Goal: Transaction & Acquisition: Purchase product/service

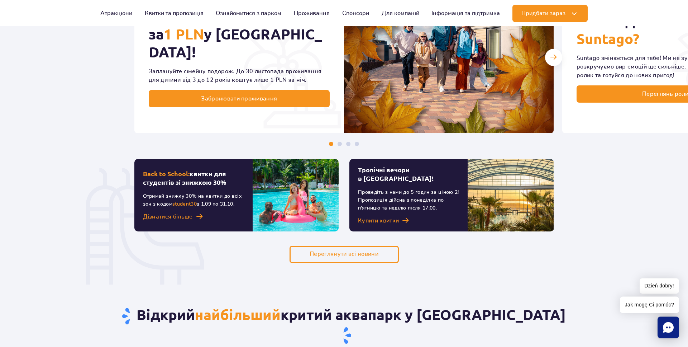
scroll to position [512, 0]
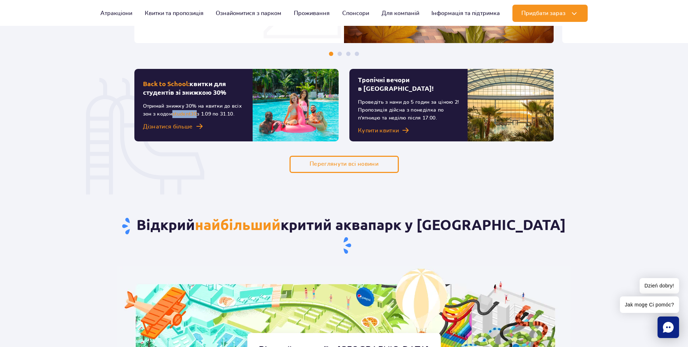
drag, startPoint x: 197, startPoint y: 115, endPoint x: 174, endPoint y: 114, distance: 22.9
click at [174, 114] on span "student30" at bounding box center [184, 113] width 24 height 5
copy span "student30"
click at [252, 187] on div "Відкрий найбільший критий аквапарк у Європі Відкрий атракції в Suntago Подивись…" at bounding box center [344, 317] width 468 height 289
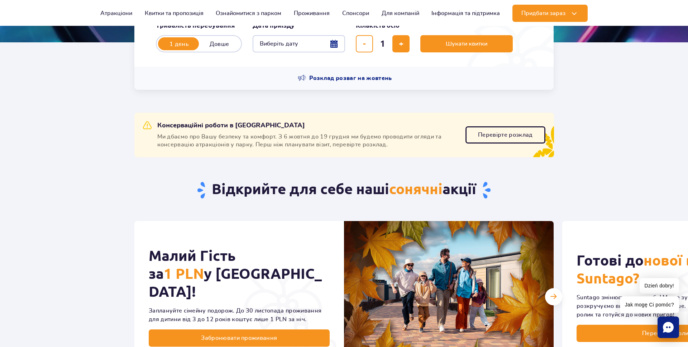
scroll to position [0, 0]
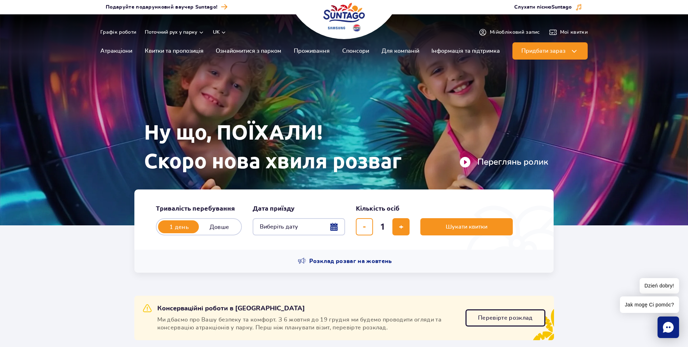
click at [321, 233] on button "Виберіть дату" at bounding box center [299, 226] width 92 height 17
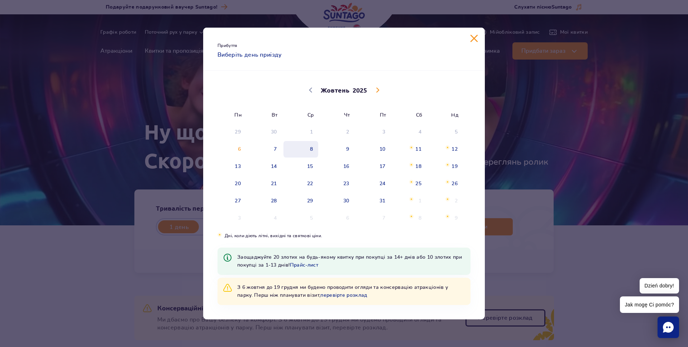
click at [304, 149] on span "8" at bounding box center [301, 149] width 36 height 16
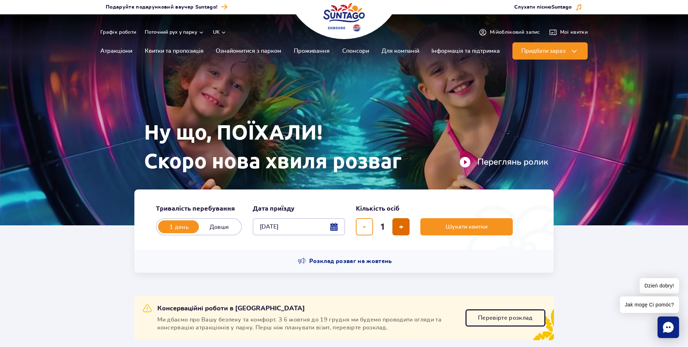
click at [397, 231] on button "додати квиток" at bounding box center [400, 226] width 17 height 17
type input "2"
click at [452, 227] on span "Шукати квитки" at bounding box center [464, 226] width 42 height 6
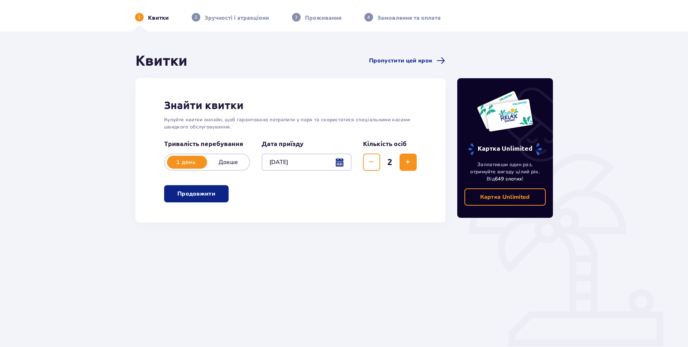
scroll to position [26, 0]
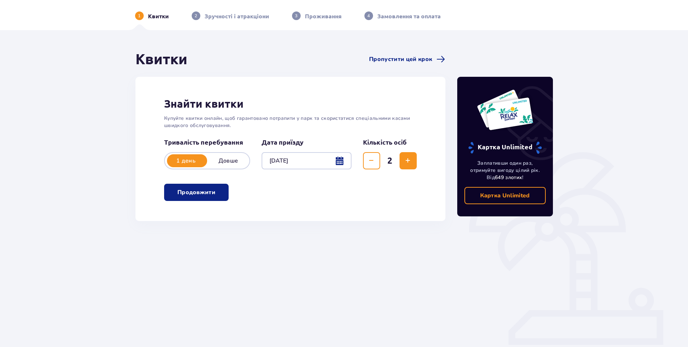
click at [206, 194] on p "Продовжити" at bounding box center [196, 192] width 38 height 8
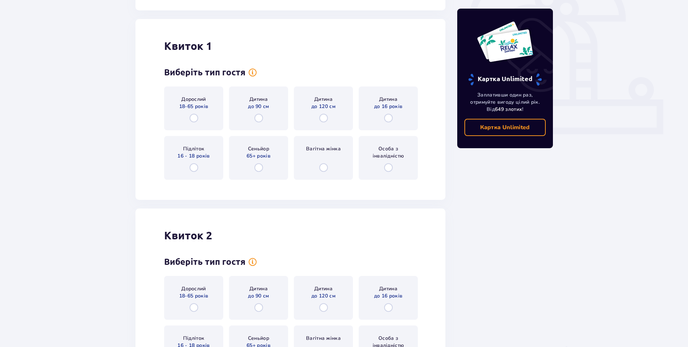
scroll to position [247, 0]
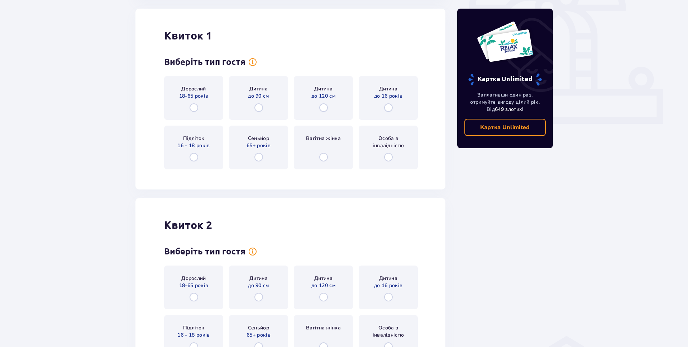
click at [475, 237] on div "Картка Unlimited Заплативши один раз, отримуйте вигоду цілий рік. Від 649 злоти…" at bounding box center [506, 120] width 108 height 583
click at [192, 109] on input "radio" at bounding box center [194, 107] width 9 height 9
radio input "true"
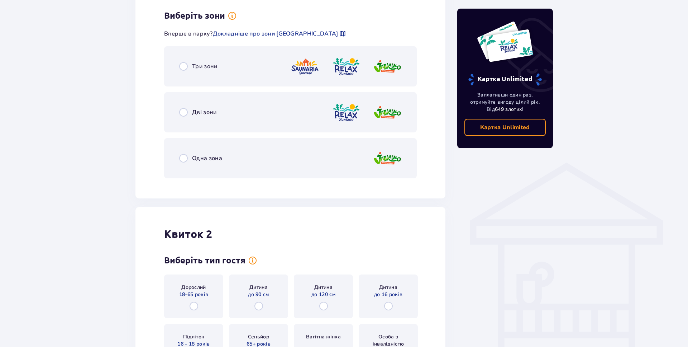
scroll to position [421, 0]
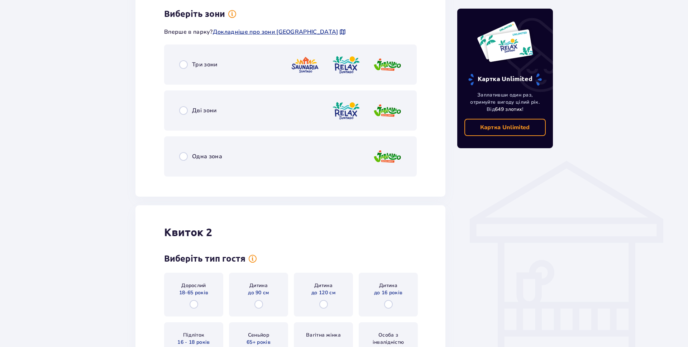
click at [182, 155] on input "radio" at bounding box center [183, 156] width 9 height 9
radio input "true"
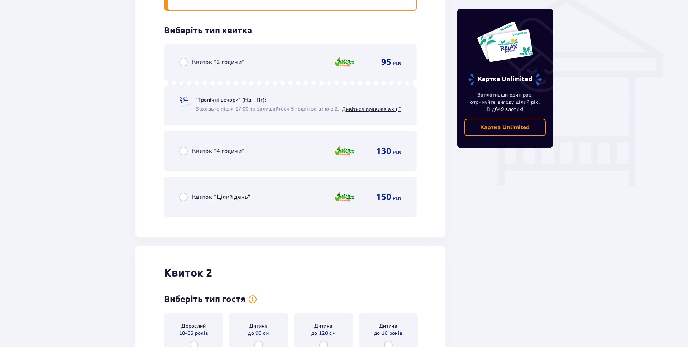
scroll to position [603, 0]
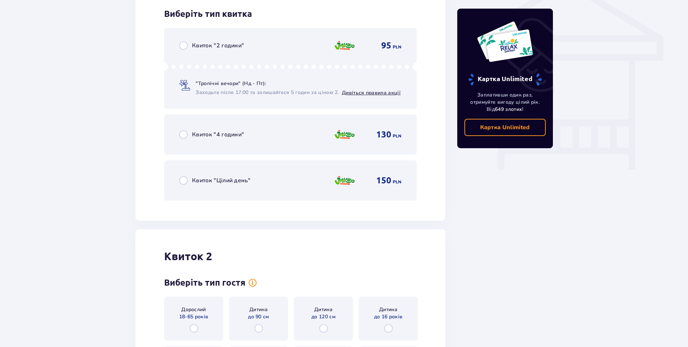
click at [185, 181] on input "radio" at bounding box center [183, 180] width 9 height 9
radio input "true"
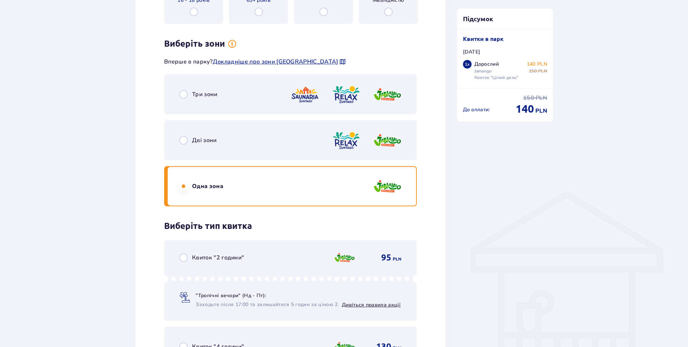
scroll to position [402, 0]
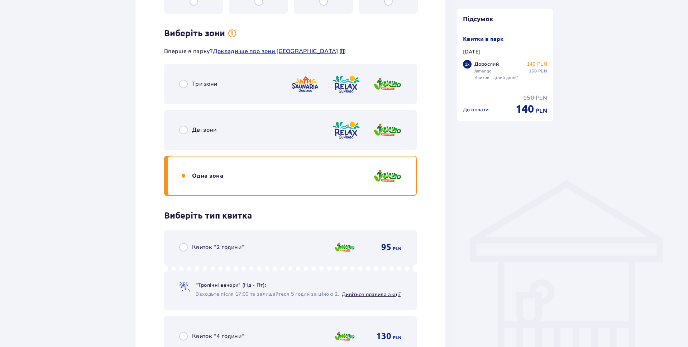
click at [216, 130] on span "Дві зони" at bounding box center [204, 130] width 25 height 8
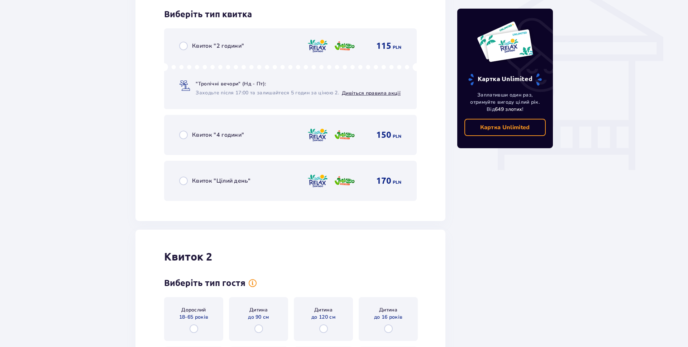
scroll to position [603, 0]
click at [213, 179] on span "Квиток "Цілий день"" at bounding box center [221, 180] width 58 height 8
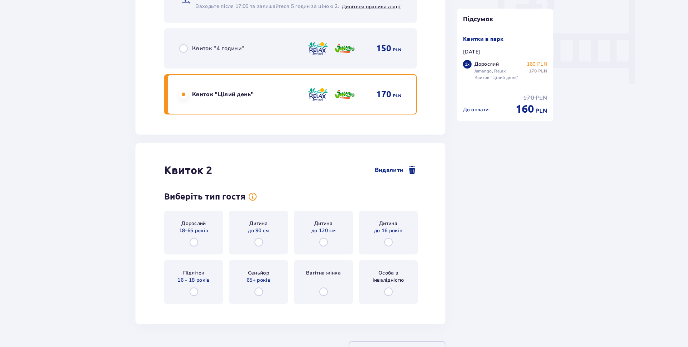
scroll to position [744, 0]
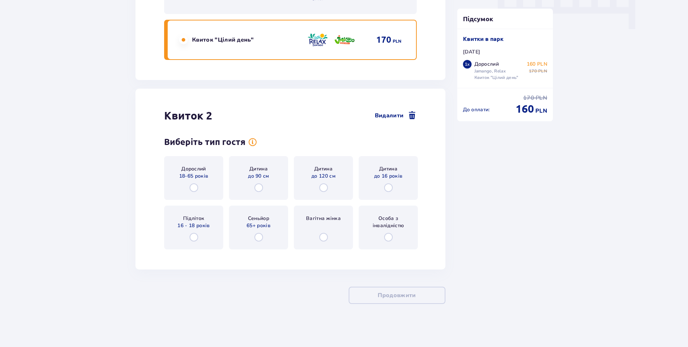
click at [191, 240] on input "radio" at bounding box center [194, 237] width 9 height 9
radio input "true"
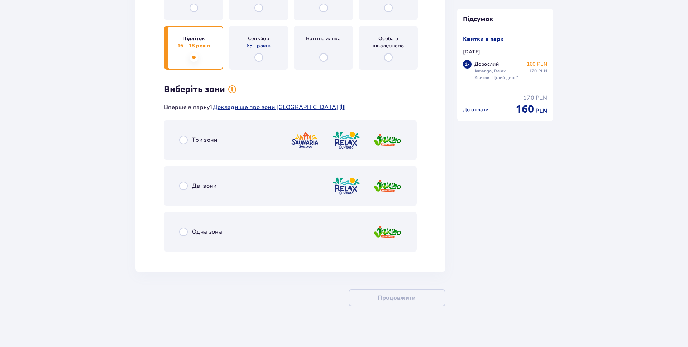
scroll to position [926, 0]
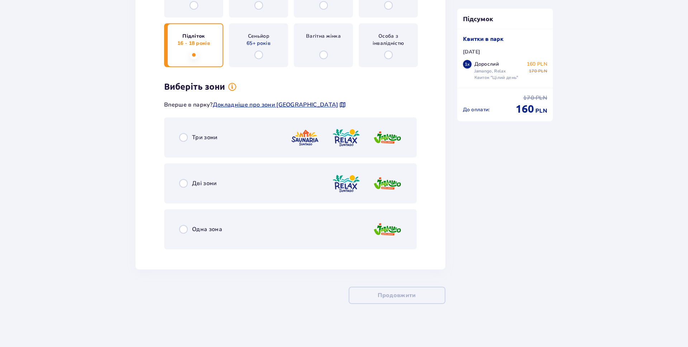
click at [182, 191] on div "Дві зони" at bounding box center [290, 183] width 253 height 40
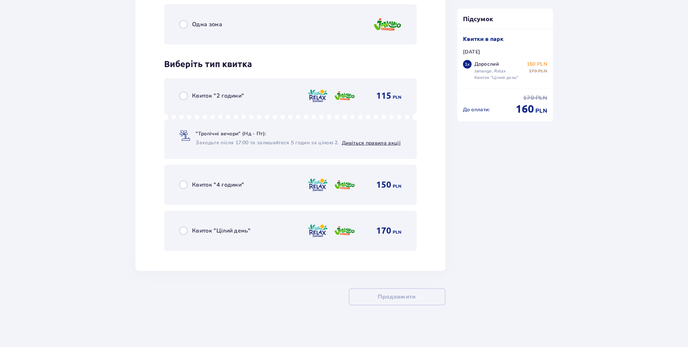
scroll to position [1132, 0]
click at [187, 224] on div "Квиток "Цілий день" 170 PLN" at bounding box center [290, 228] width 223 height 15
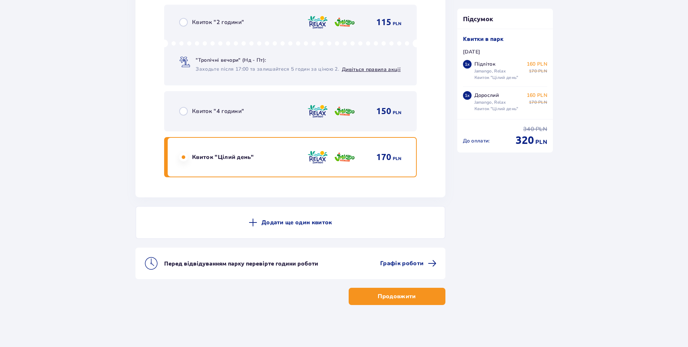
scroll to position [1205, 0]
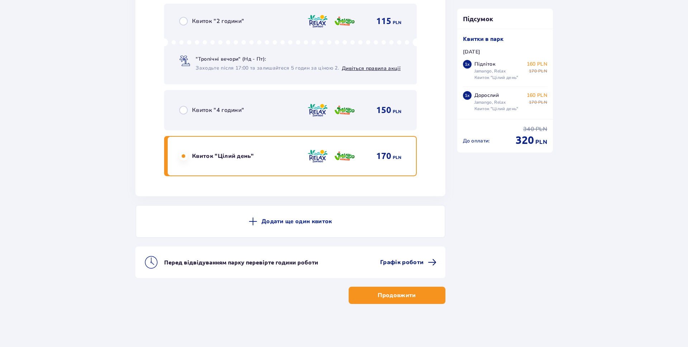
click at [410, 263] on span "Графік роботи" at bounding box center [401, 262] width 43 height 8
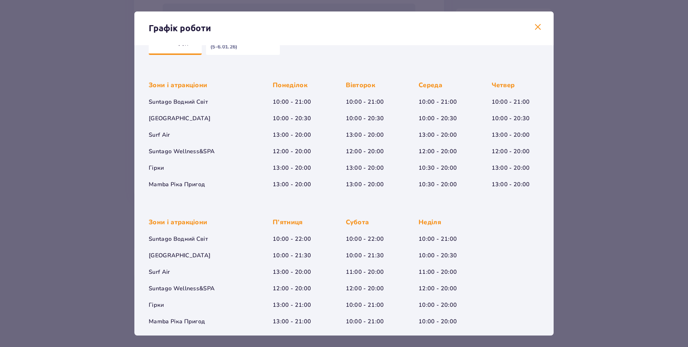
scroll to position [33, 0]
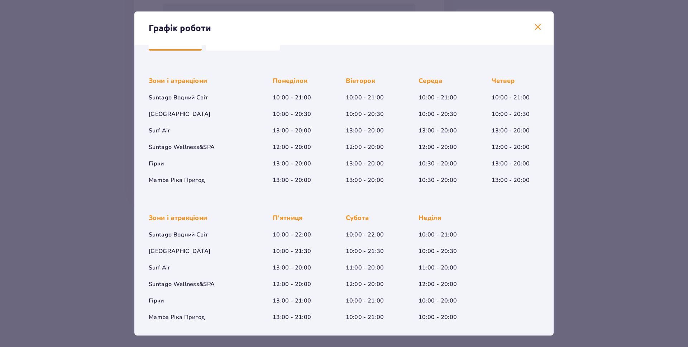
click at [23, 172] on div "Графік роботи Січень - Грудень Богоявлення (5-6.01.26) Зони і атракціони Suntag…" at bounding box center [344, 173] width 688 height 347
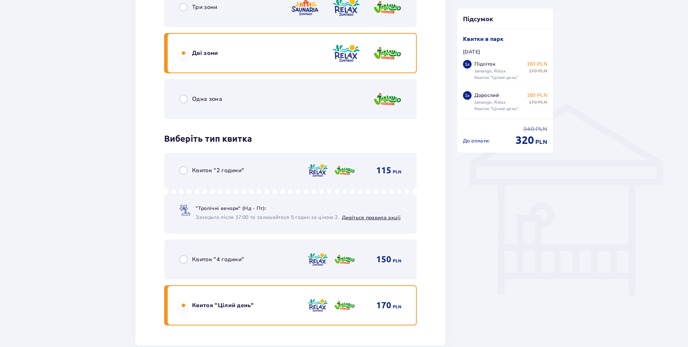
scroll to position [402, 0]
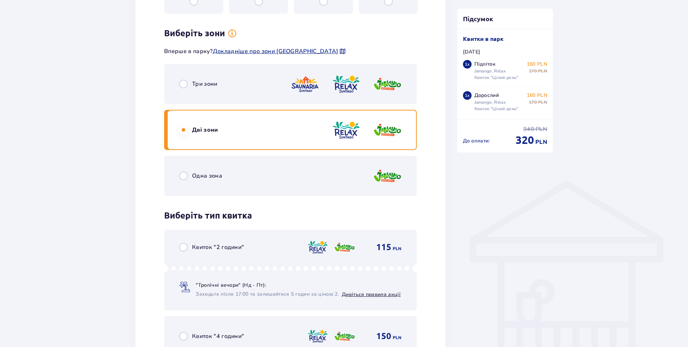
click at [338, 181] on div "Одна зона" at bounding box center [290, 176] width 253 height 40
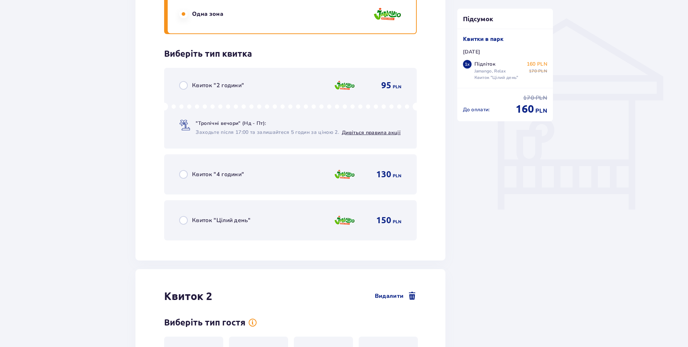
scroll to position [603, 0]
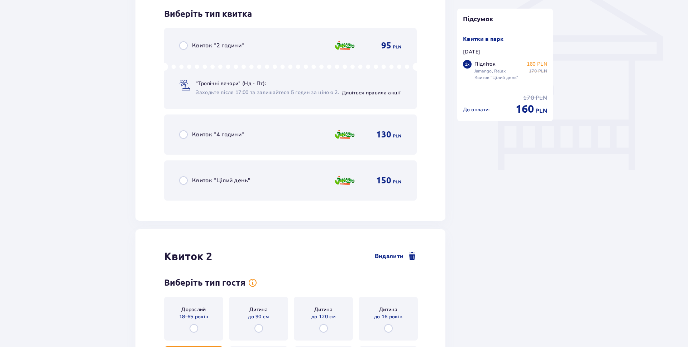
click at [211, 180] on span "Квиток "Цілий день"" at bounding box center [221, 180] width 58 height 8
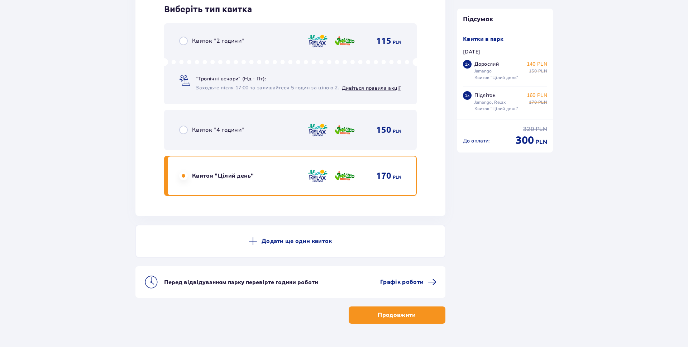
scroll to position [1205, 0]
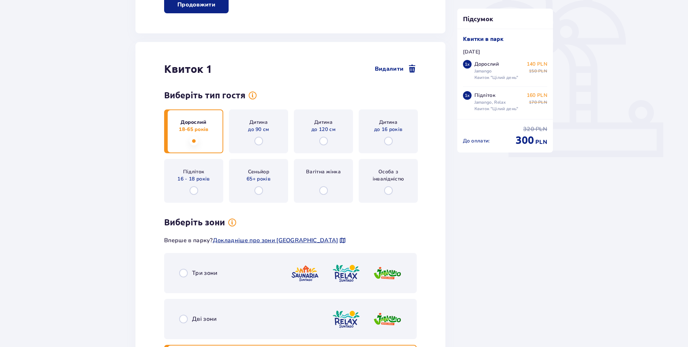
scroll to position [359, 0]
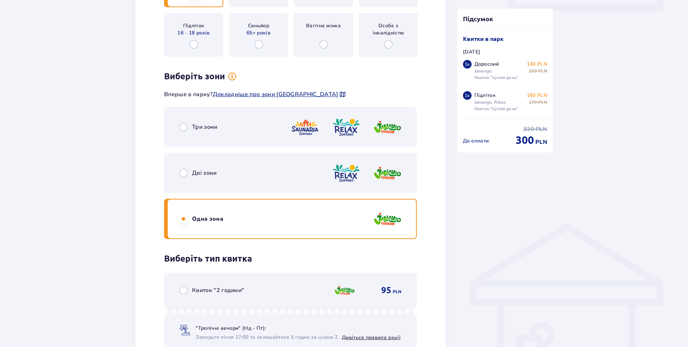
click at [194, 177] on div "Дві зони" at bounding box center [290, 173] width 253 height 40
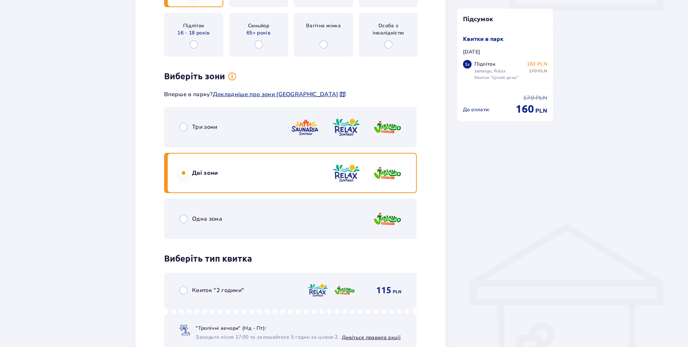
scroll to position [542, 0]
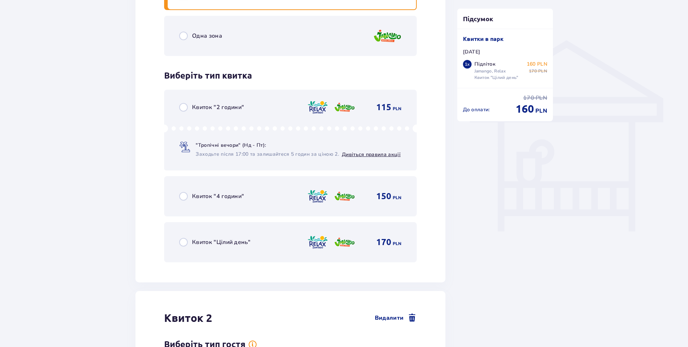
click at [206, 240] on span "Квиток "Цілий день"" at bounding box center [221, 242] width 58 height 8
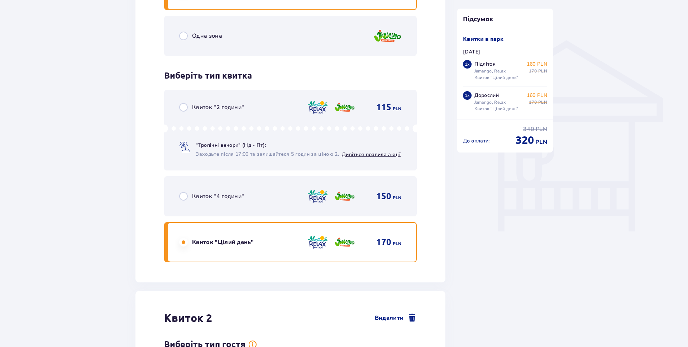
click at [489, 231] on div "Підсумок Квиток додано до кошика Квитки в парк Ср. 08.10 1 x Підліток Jamango, …" at bounding box center [506, 250] width 108 height 1433
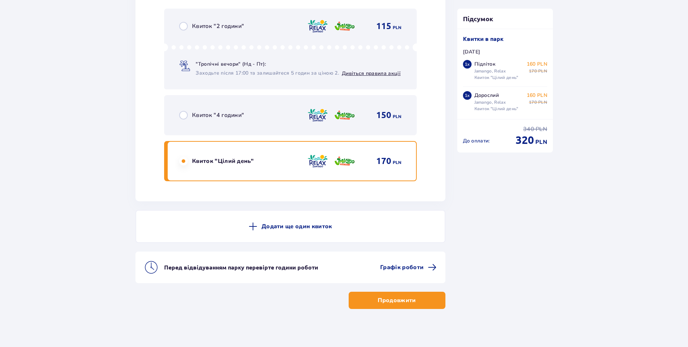
scroll to position [1205, 0]
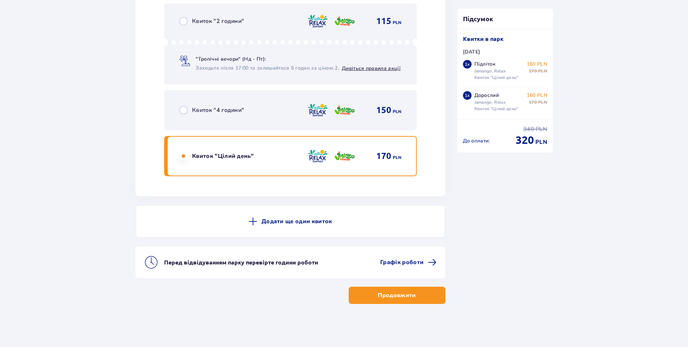
click at [372, 292] on button "Продовжити" at bounding box center [397, 294] width 97 height 17
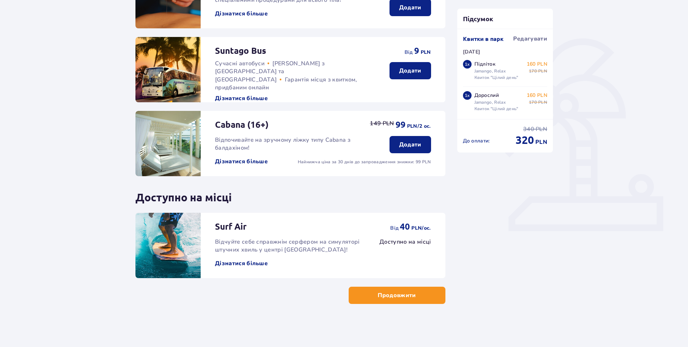
scroll to position [30, 0]
click at [377, 299] on button "Продовжити" at bounding box center [397, 294] width 97 height 17
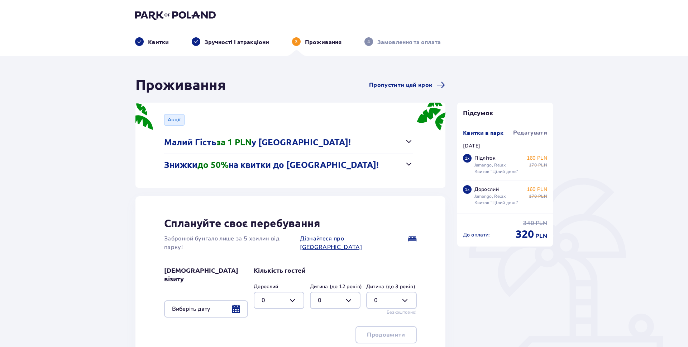
click at [421, 140] on div "Акції Малий Гість за 1 PLN у Suntago Village! Ніч за 1 PLN для дітей від 3 до 1…" at bounding box center [290, 144] width 310 height 85
click at [409, 161] on span "button" at bounding box center [409, 163] width 9 height 9
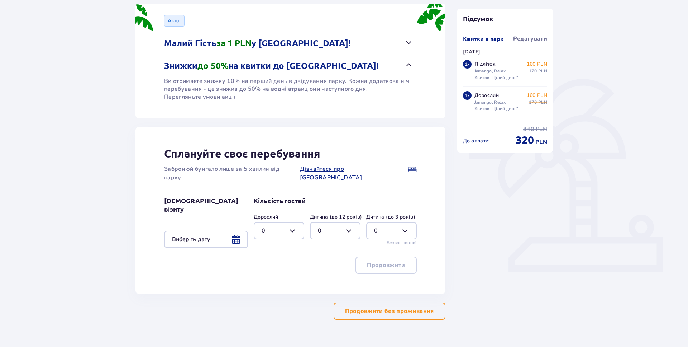
scroll to position [104, 0]
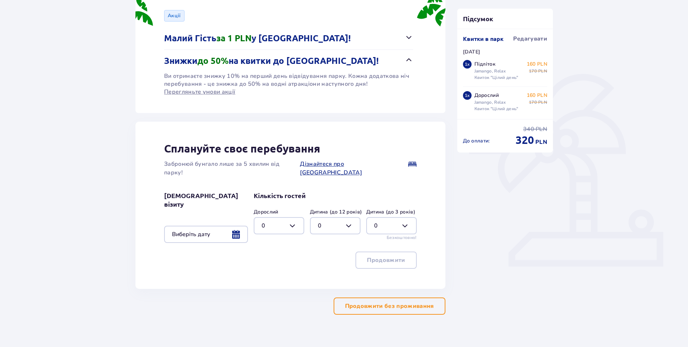
click at [384, 302] on p "Продовжити без проживання" at bounding box center [389, 306] width 89 height 8
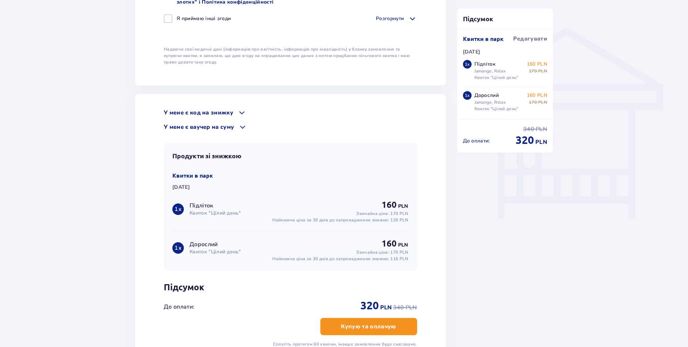
scroll to position [625, 0]
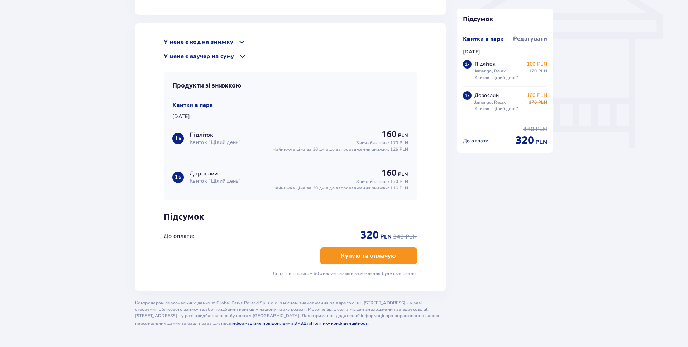
click at [245, 52] on span at bounding box center [242, 56] width 9 height 9
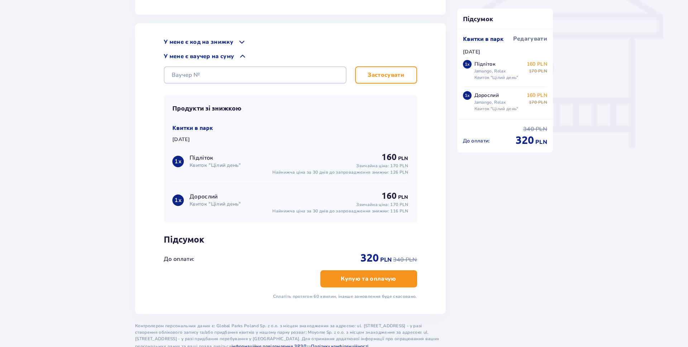
click at [245, 38] on span at bounding box center [242, 42] width 9 height 9
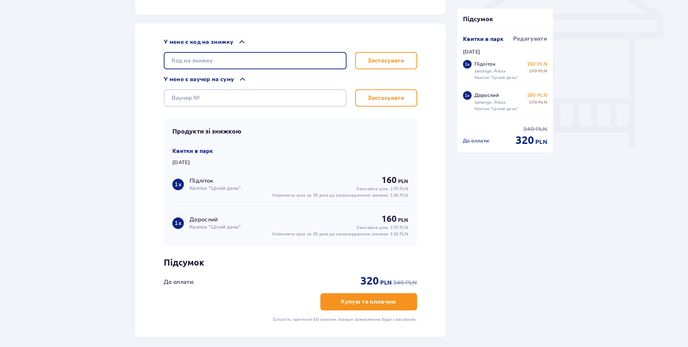
click at [233, 54] on input "text" at bounding box center [255, 60] width 183 height 17
paste input "student30"
type input "student30"
click at [352, 65] on div "У мене є код на знижку student30 Застосувати У мене є ваучер на суму Застосувати" at bounding box center [290, 72] width 253 height 69
click at [388, 57] on p "Застосувати" at bounding box center [386, 61] width 37 height 8
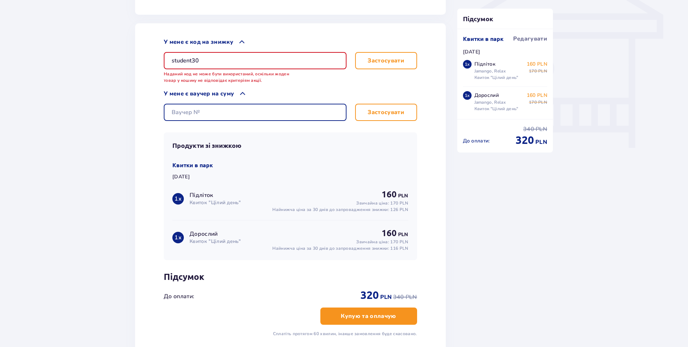
click at [196, 104] on input "text" at bounding box center [255, 112] width 183 height 17
paste input "student30"
type input "student30"
click at [405, 106] on button "Застосувати" at bounding box center [386, 112] width 62 height 17
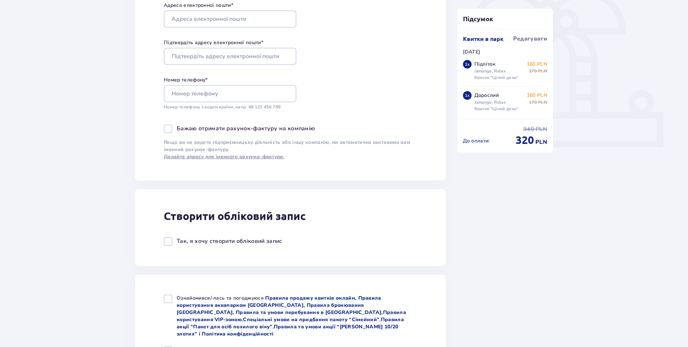
scroll to position [0, 0]
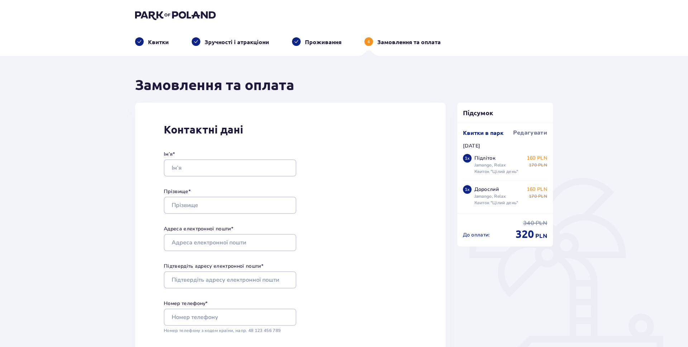
click at [154, 44] on p "Квитки" at bounding box center [158, 42] width 21 height 8
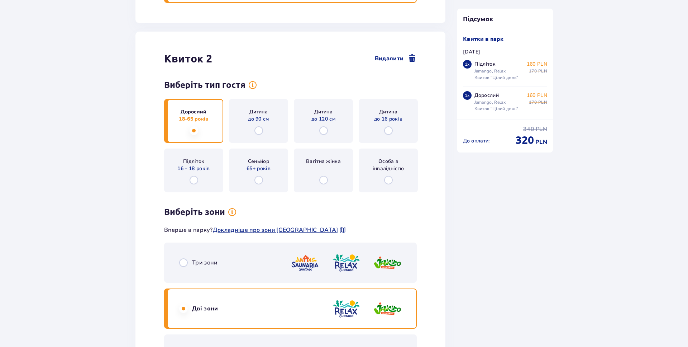
scroll to position [804, 0]
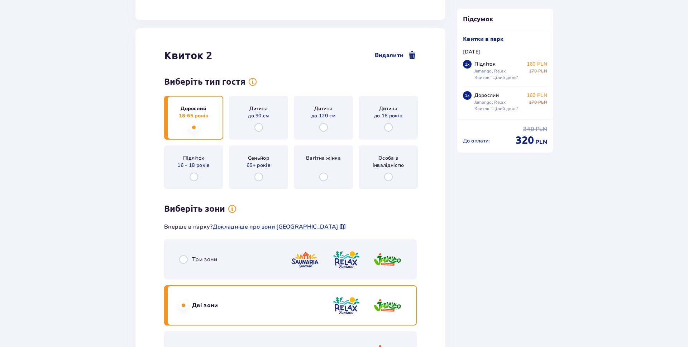
click at [601, 149] on div "Квитки Пропустити цей крок Знайти квитки Купуйте квитки онлайн, щоб гарантовано…" at bounding box center [344, 0] width 688 height 1496
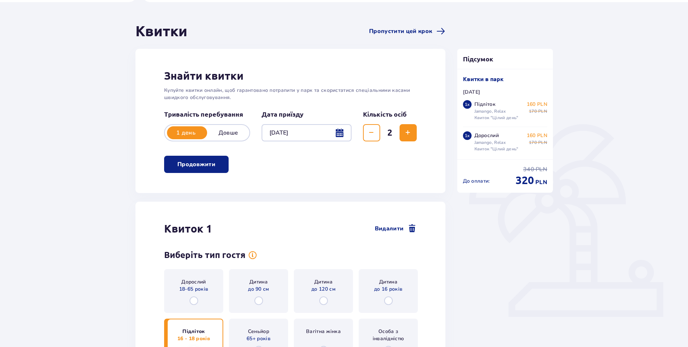
scroll to position [0, 0]
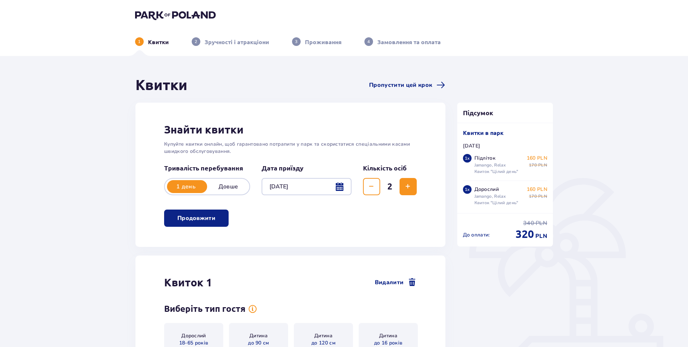
click at [379, 45] on p "Замовлення та оплата" at bounding box center [408, 42] width 63 height 8
click at [383, 43] on p "Замовлення та оплата" at bounding box center [408, 42] width 63 height 8
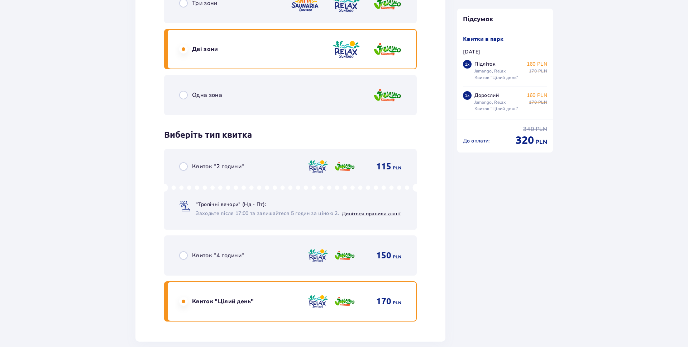
scroll to position [1205, 0]
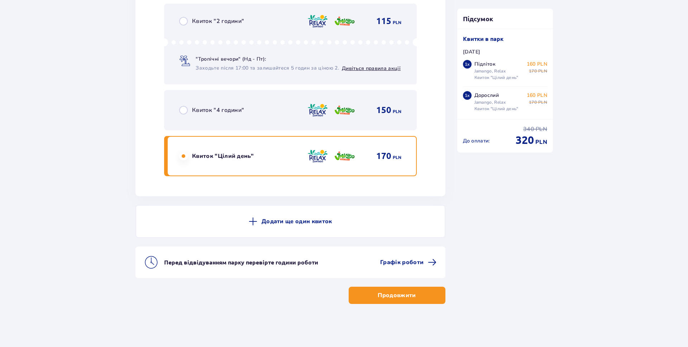
click at [388, 299] on p "Продовжити" at bounding box center [397, 295] width 38 height 8
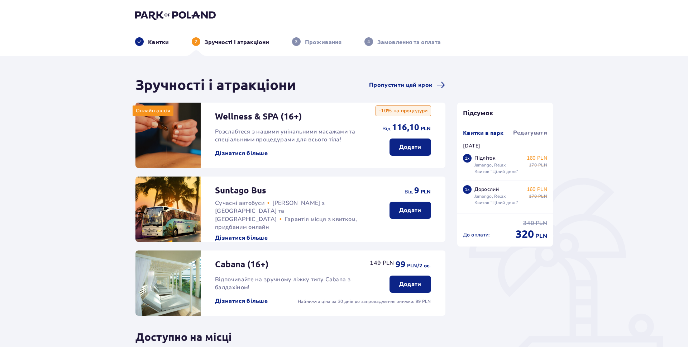
click at [159, 42] on p "Квитки" at bounding box center [158, 42] width 21 height 8
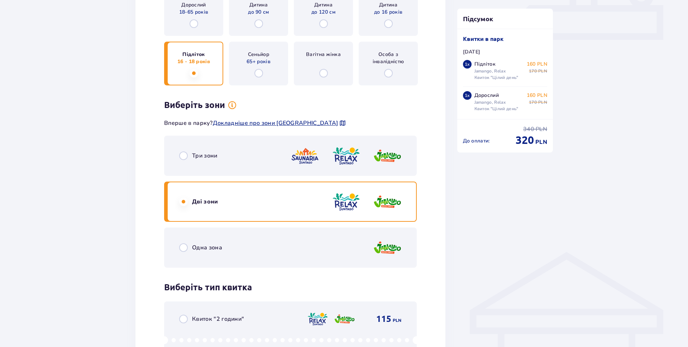
scroll to position [292, 0]
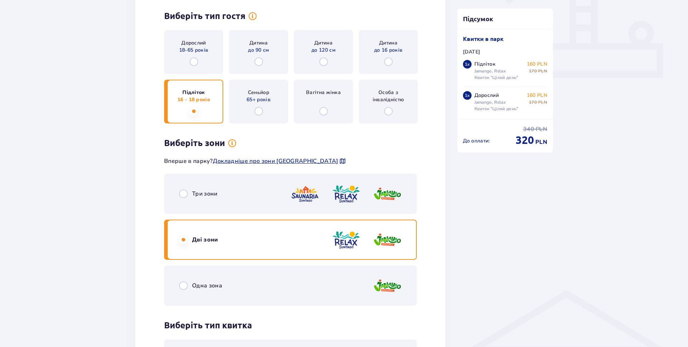
click at [224, 195] on div "Три зони" at bounding box center [290, 193] width 253 height 40
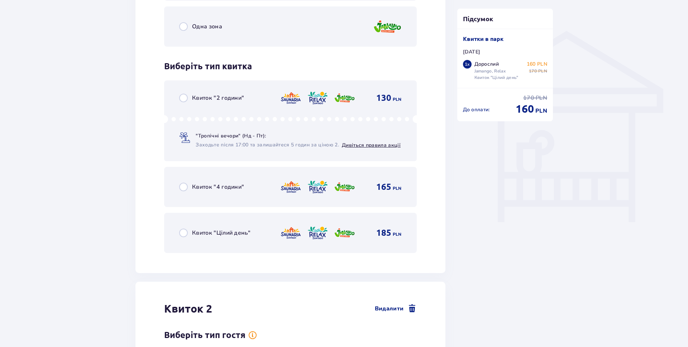
scroll to position [567, 0]
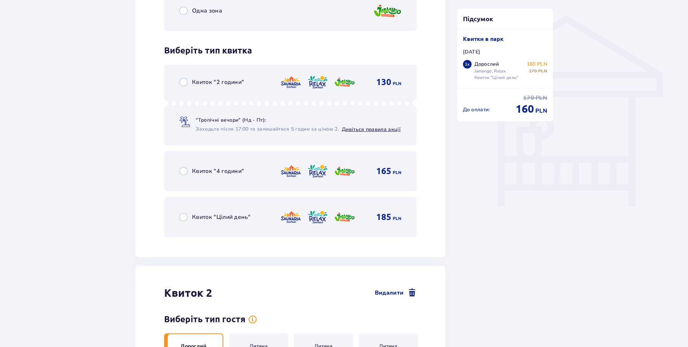
click at [227, 217] on span "Квиток "Цілий день"" at bounding box center [221, 217] width 58 height 8
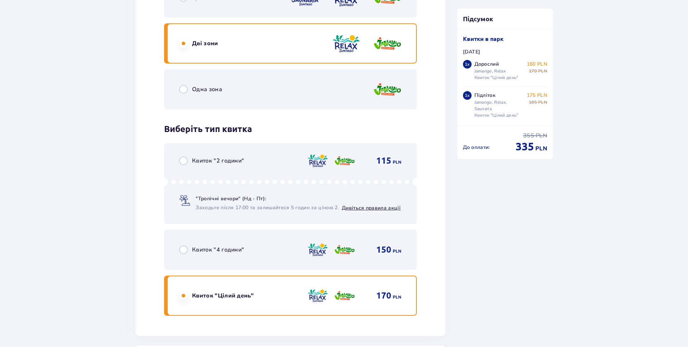
scroll to position [1060, 0]
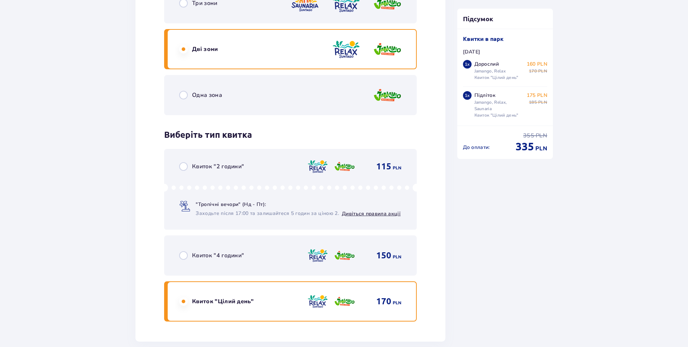
click at [229, 173] on div "Квиток "2 години" 115 PLN "Тропічні вечори" (Нд - Пт): Заходьте після 17:00 та …" at bounding box center [290, 189] width 253 height 81
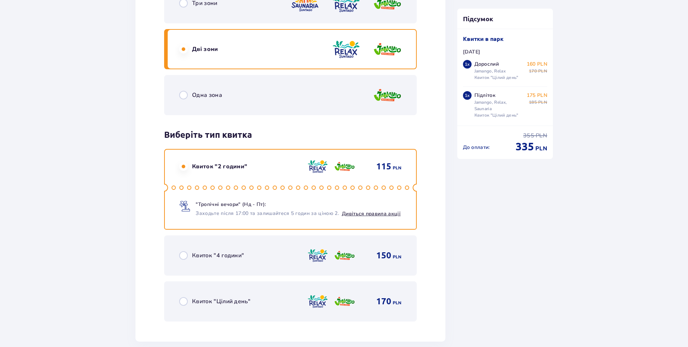
click at [222, 92] on div "Одна зона" at bounding box center [290, 95] width 253 height 40
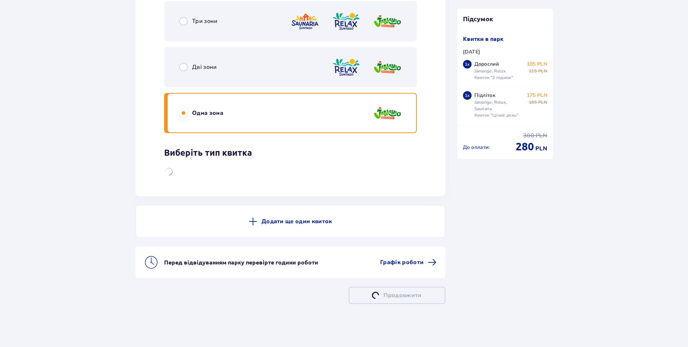
scroll to position [1042, 0]
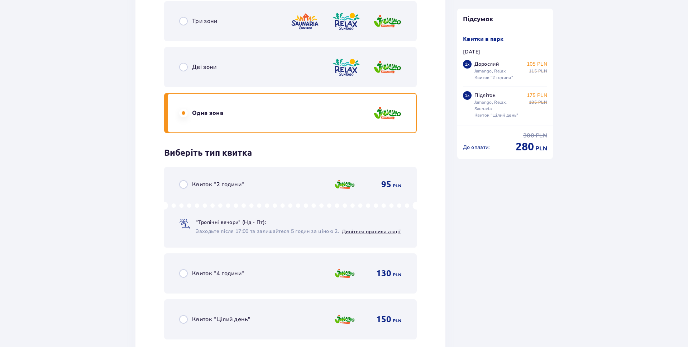
click at [259, 26] on div "Три зони" at bounding box center [290, 21] width 253 height 40
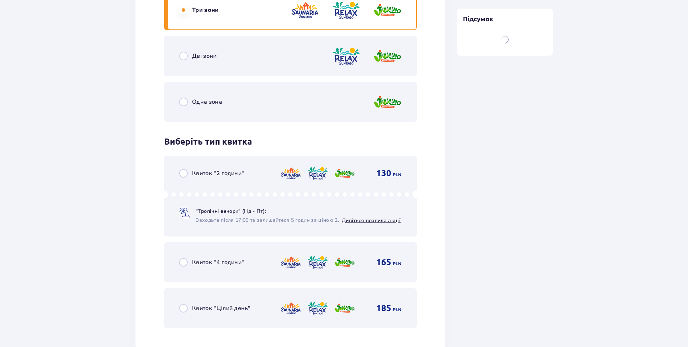
scroll to position [1132, 0]
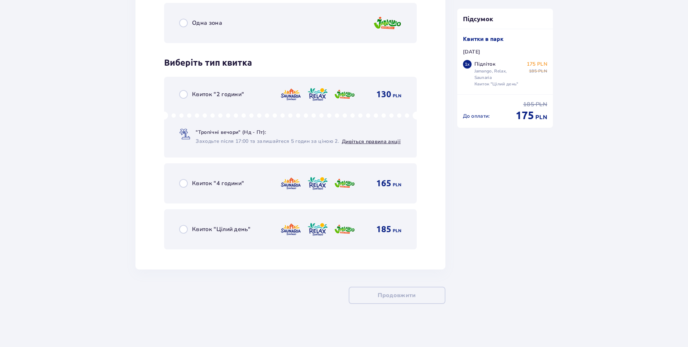
click at [236, 248] on div "Квиток "Цілий день" 185 PLN" at bounding box center [290, 229] width 253 height 40
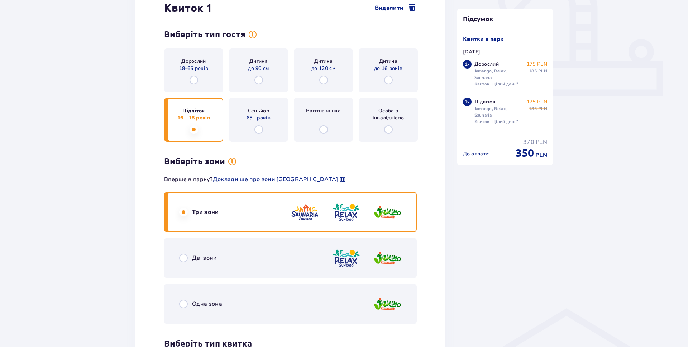
scroll to position [364, 0]
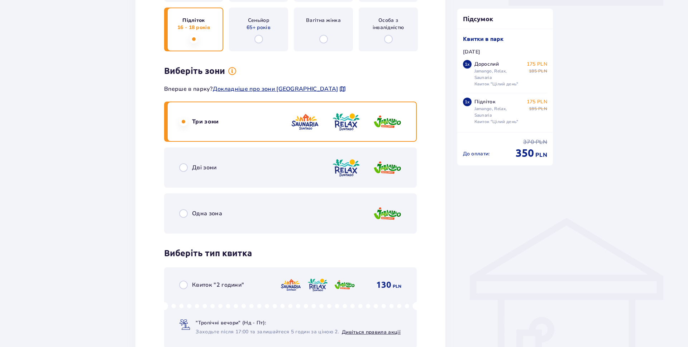
click at [241, 166] on div "Дві зони" at bounding box center [290, 167] width 253 height 40
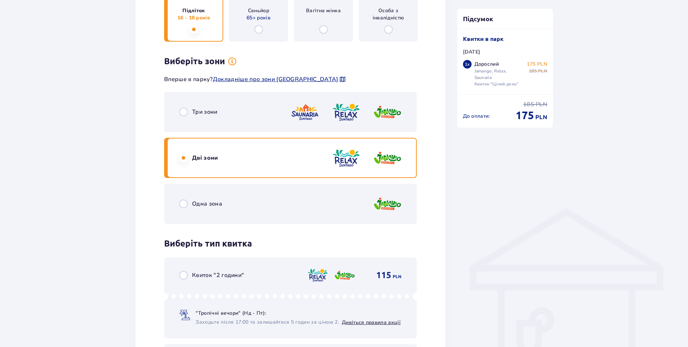
scroll to position [603, 0]
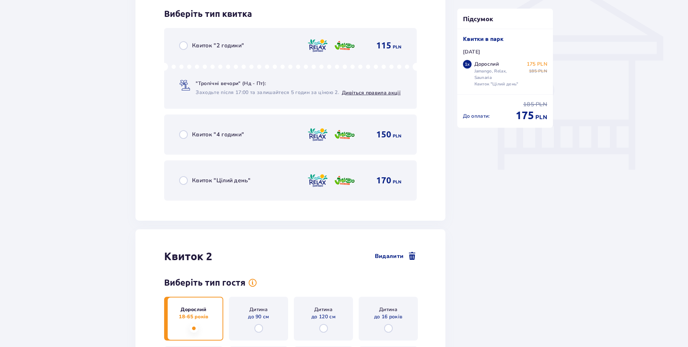
click at [213, 180] on span "Квиток "Цілий день"" at bounding box center [221, 180] width 58 height 8
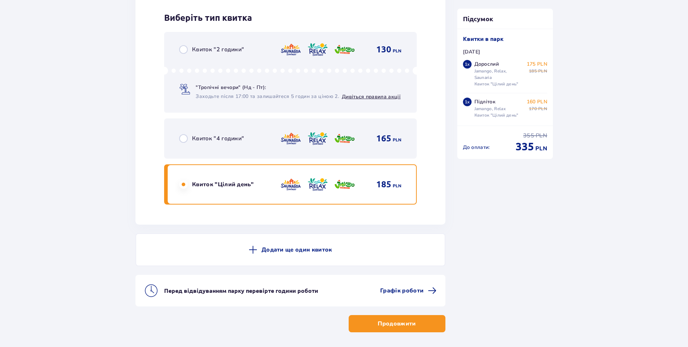
scroll to position [1205, 0]
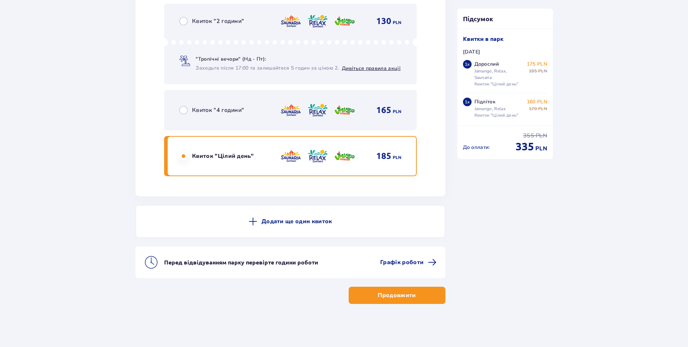
click at [368, 299] on button "Продовжити" at bounding box center [397, 294] width 97 height 17
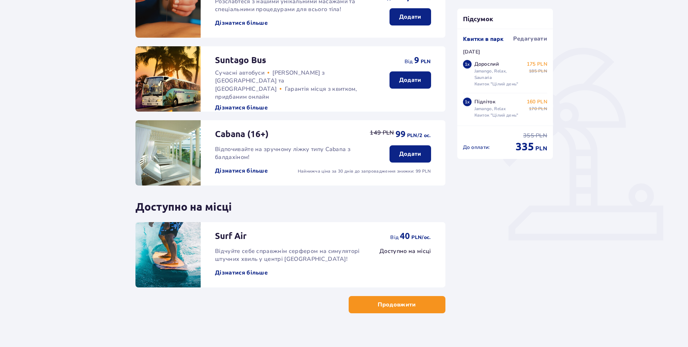
scroll to position [139, 0]
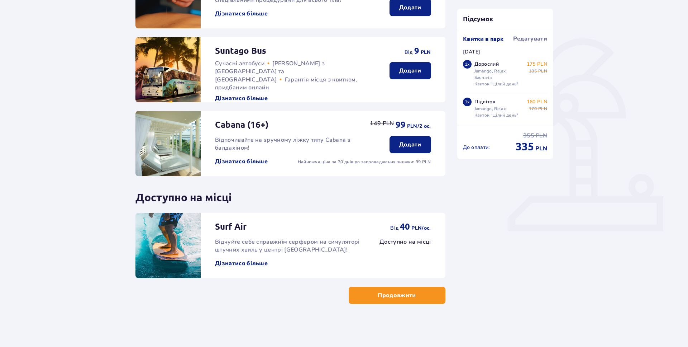
click at [407, 295] on p "Продовжити" at bounding box center [397, 295] width 38 height 8
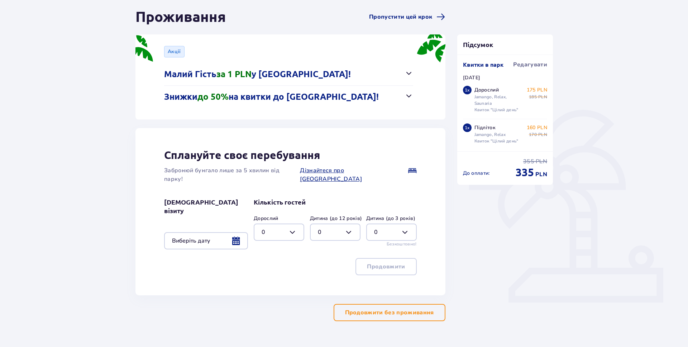
scroll to position [75, 0]
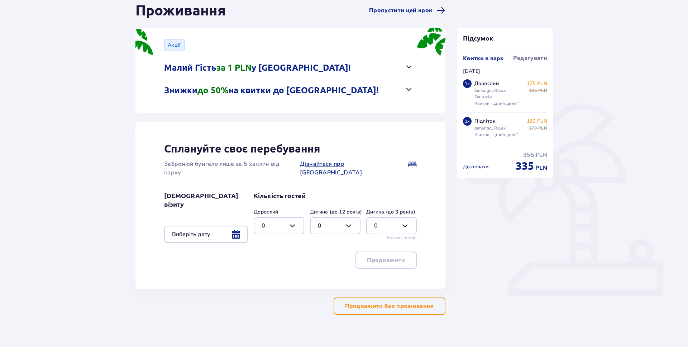
click at [385, 302] on p "Продовжити без проживання" at bounding box center [389, 306] width 89 height 8
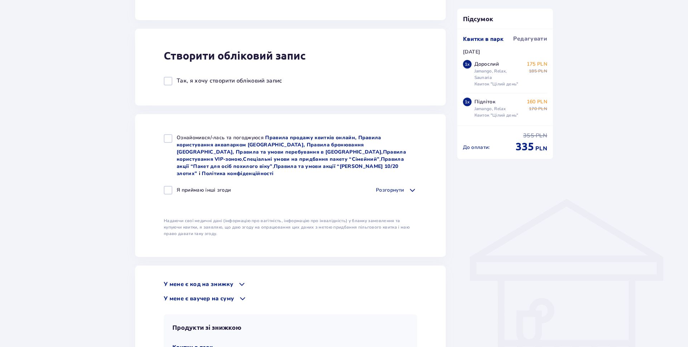
scroll to position [566, 0]
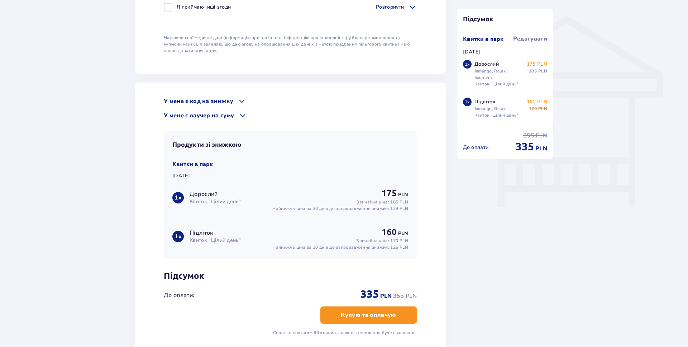
click at [197, 111] on p "У мене є ваучер на суму" at bounding box center [199, 115] width 70 height 8
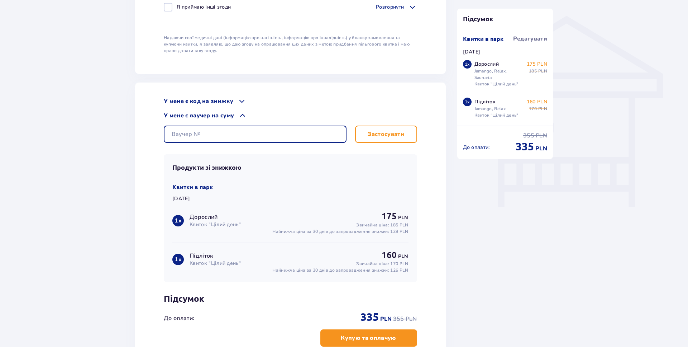
click at [202, 130] on input "text" at bounding box center [255, 133] width 183 height 17
click at [205, 111] on p "У мене є ваучер на суму" at bounding box center [199, 115] width 70 height 8
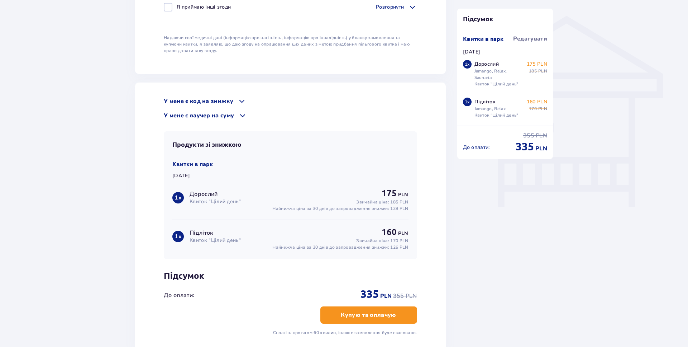
drag, startPoint x: 207, startPoint y: 91, endPoint x: 207, endPoint y: 95, distance: 4.0
click at [207, 97] on p "У мене є код на знижку" at bounding box center [199, 101] width 70 height 8
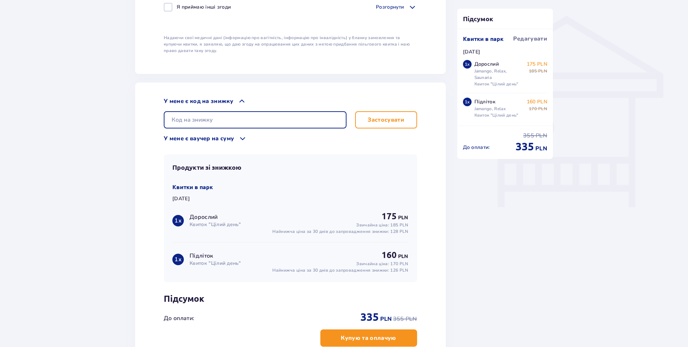
click at [208, 111] on input "text" at bounding box center [255, 119] width 183 height 17
paste input "student30"
type input "student30"
click at [400, 120] on button "Застосувати" at bounding box center [386, 119] width 62 height 17
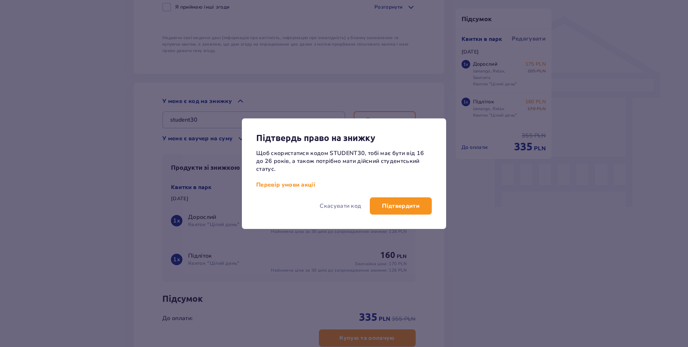
click at [411, 202] on p "Підтвердити" at bounding box center [401, 206] width 38 height 8
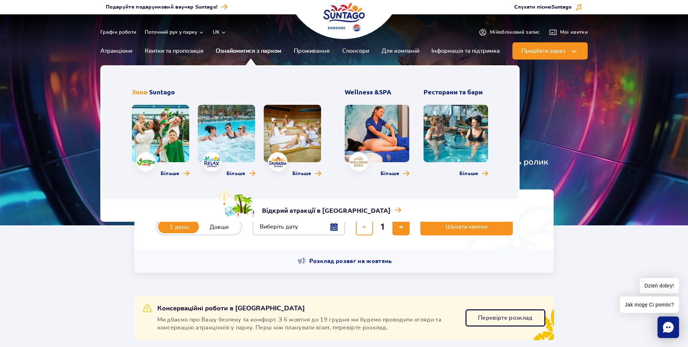
click at [233, 50] on link "Ознайомитися з парком" at bounding box center [249, 50] width 66 height 17
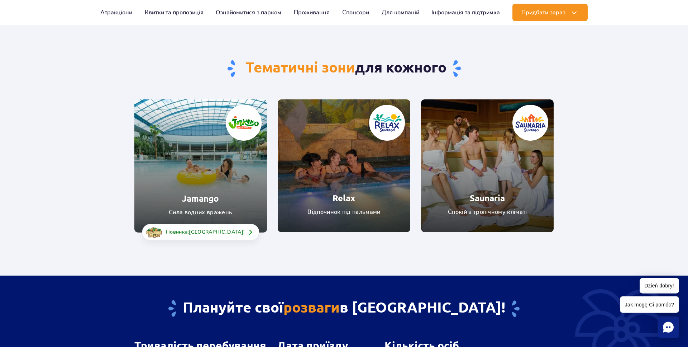
scroll to position [37, 0]
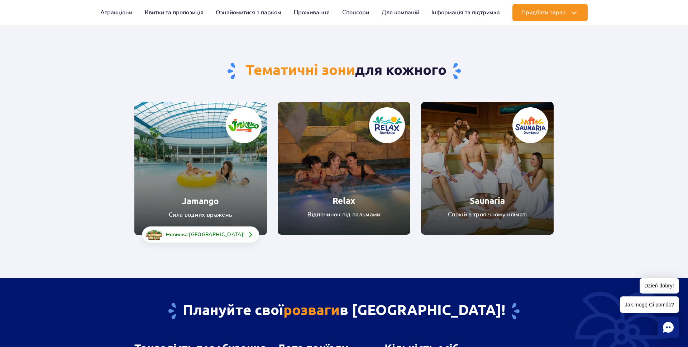
click at [220, 183] on link "Jamango" at bounding box center [200, 168] width 133 height 133
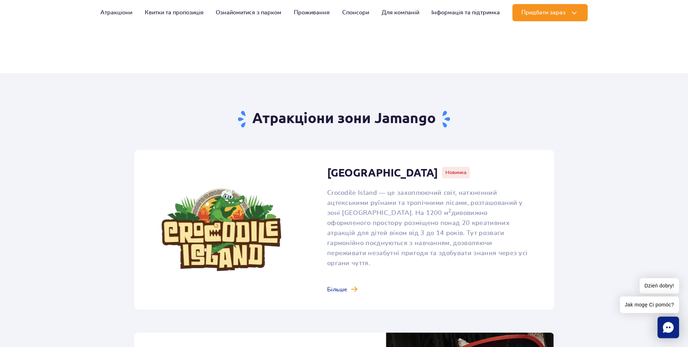
scroll to position [366, 0]
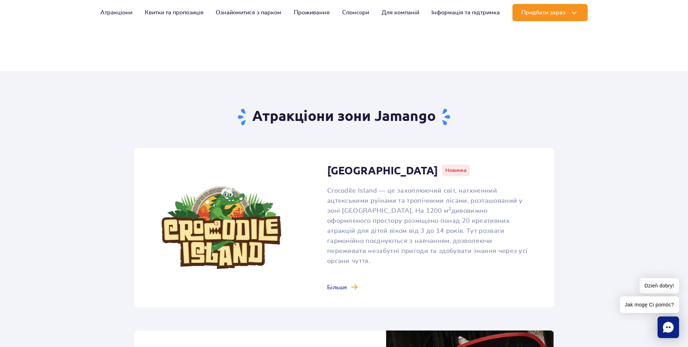
click at [340, 269] on link at bounding box center [344, 227] width 420 height 159
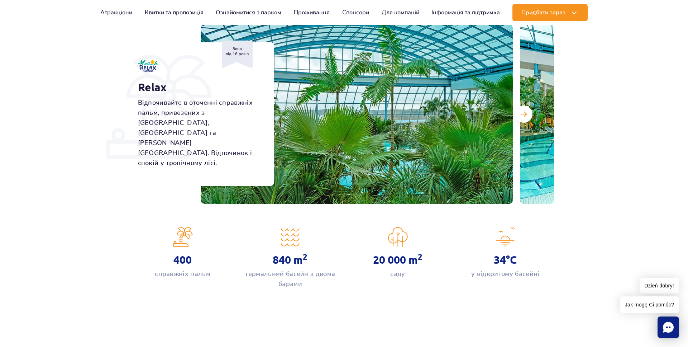
scroll to position [37, 0]
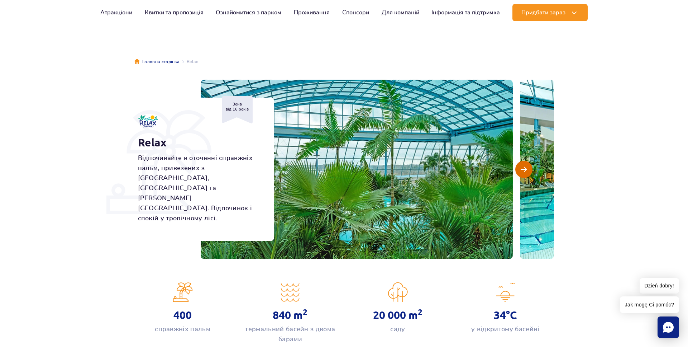
click at [529, 167] on button "Наступний слайд" at bounding box center [523, 169] width 17 height 17
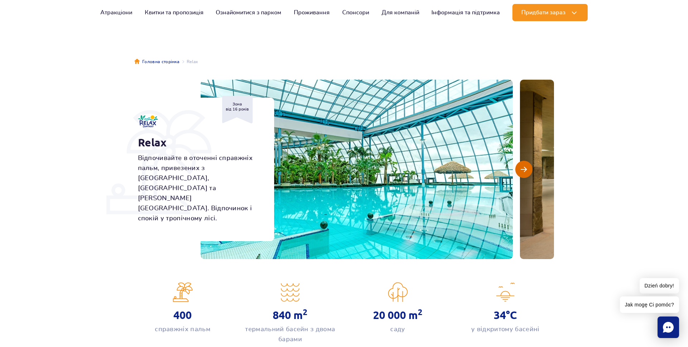
click at [527, 167] on button "Наступний слайд" at bounding box center [523, 169] width 17 height 17
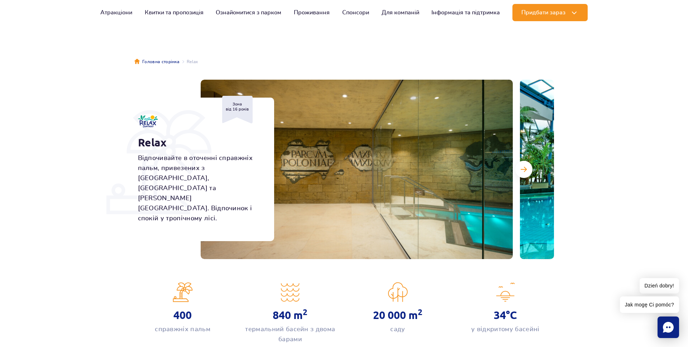
click at [613, 162] on section "Relax Відпочивайте в оточенні справжніх пальм, привезених з Флориди, Малайзії т…" at bounding box center [344, 169] width 688 height 179
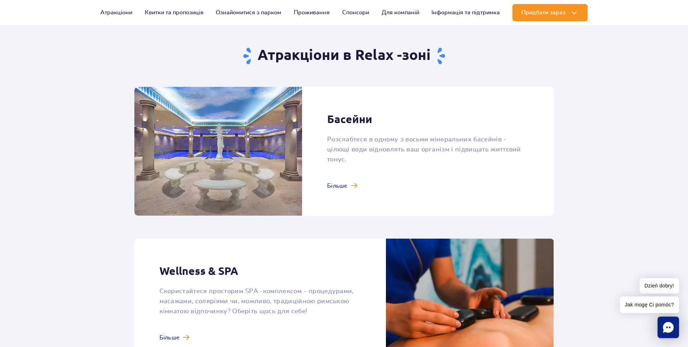
scroll to position [402, 0]
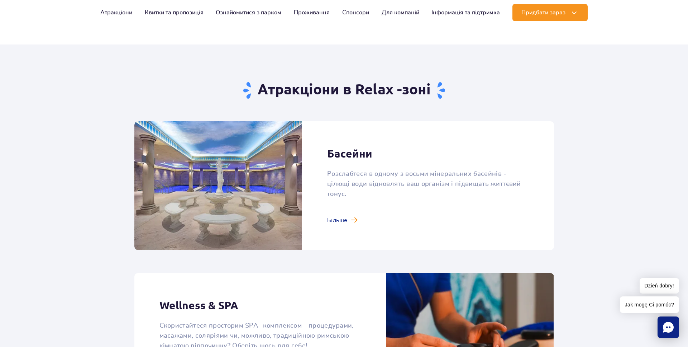
click at [612, 191] on section "Атракціони в Relax -зоні Басейни Розслабтеся в одному з восьми мінеральних басе…" at bounding box center [344, 298] width 688 height 508
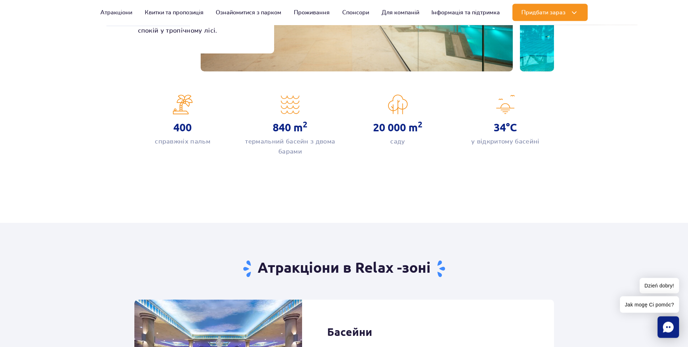
scroll to position [146, 0]
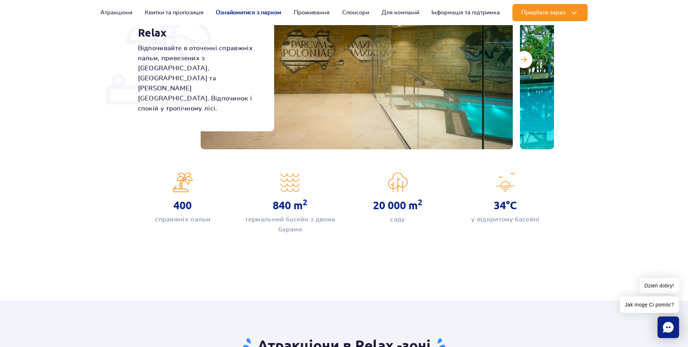
click at [255, 19] on link "Ознайомитися з парком" at bounding box center [249, 12] width 66 height 17
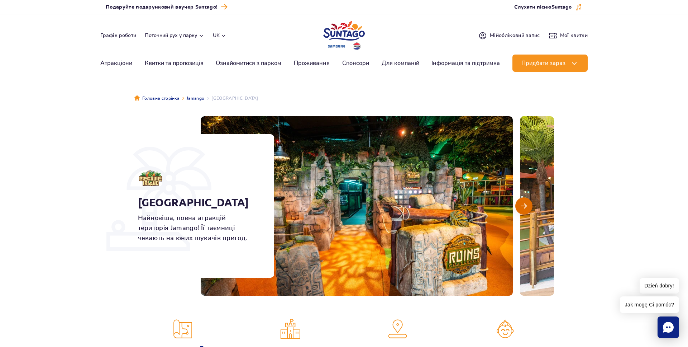
click at [525, 210] on button "Наступний слайд" at bounding box center [523, 205] width 17 height 17
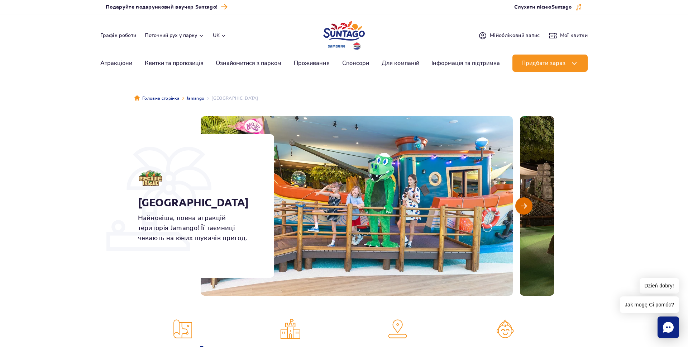
click at [525, 210] on button "Наступний слайд" at bounding box center [523, 205] width 17 height 17
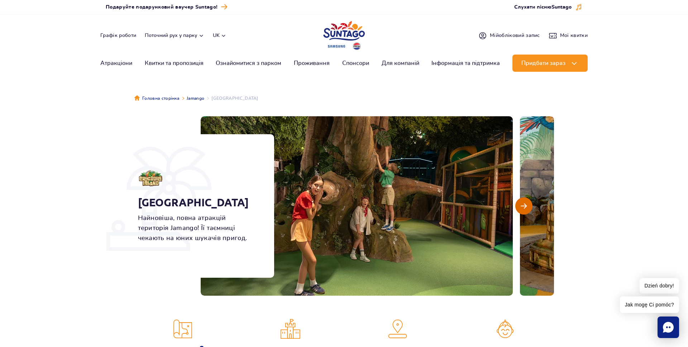
click at [525, 210] on button "Наступний слайд" at bounding box center [523, 205] width 17 height 17
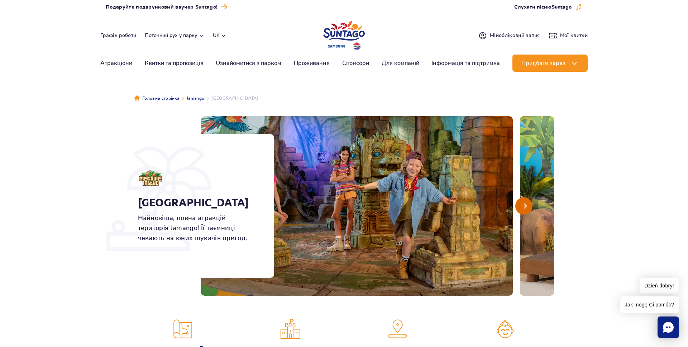
click at [525, 210] on button "Наступний слайд" at bounding box center [523, 205] width 17 height 17
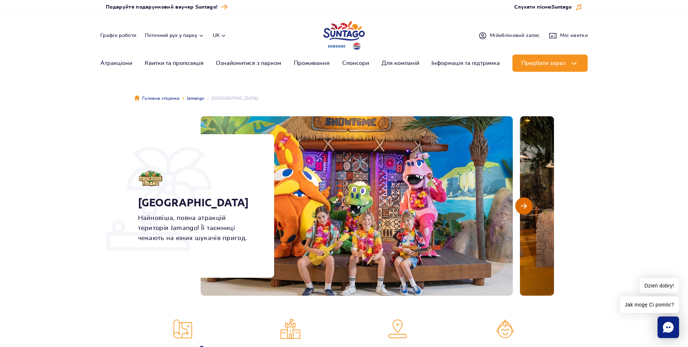
click at [525, 210] on button "Наступний слайд" at bounding box center [523, 205] width 17 height 17
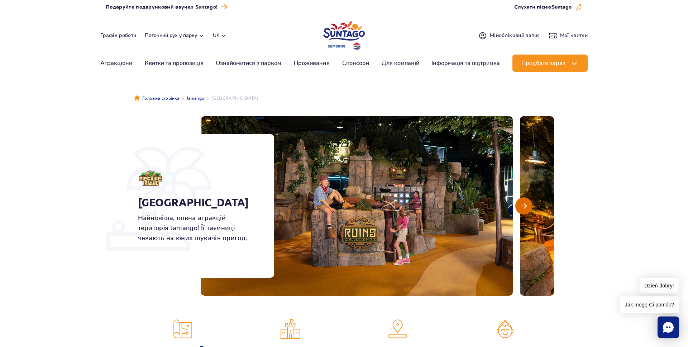
click at [524, 209] on span "Наступний слайд" at bounding box center [524, 205] width 6 height 6
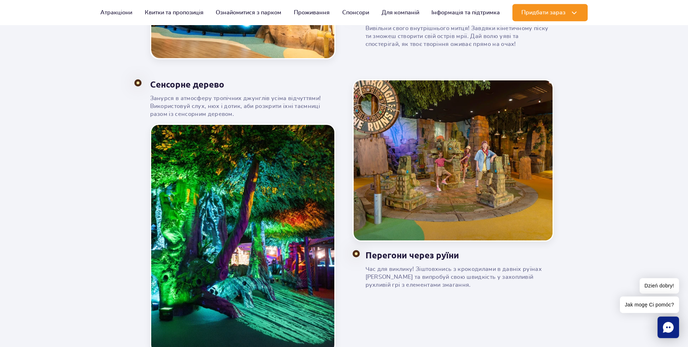
scroll to position [694, 0]
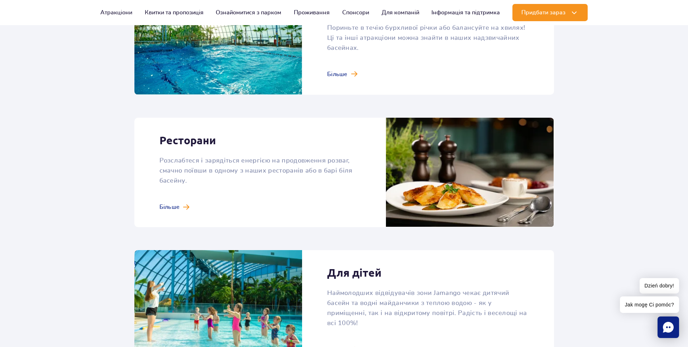
scroll to position [841, 0]
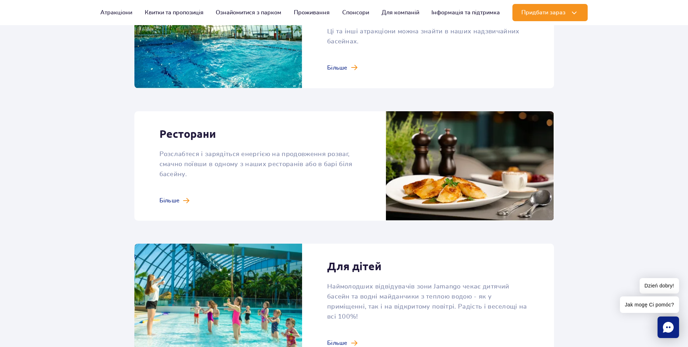
click at [343, 59] on link at bounding box center [344, 33] width 420 height 110
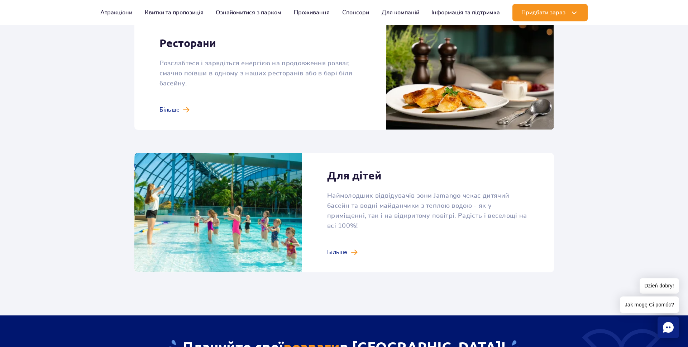
scroll to position [804, 0]
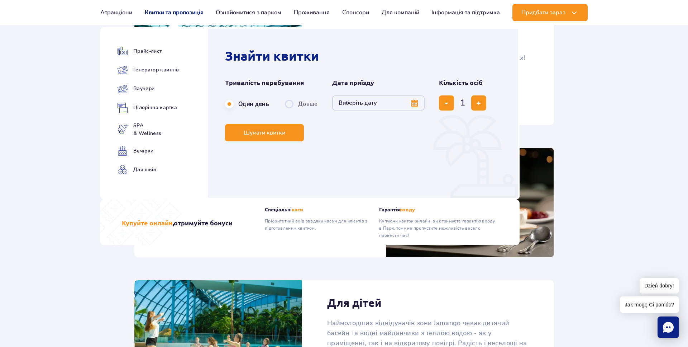
click at [190, 14] on link "Квитки та пропозиція" at bounding box center [174, 12] width 59 height 17
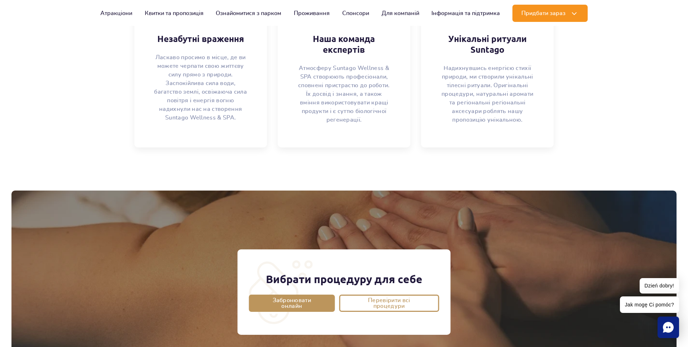
scroll to position [512, 0]
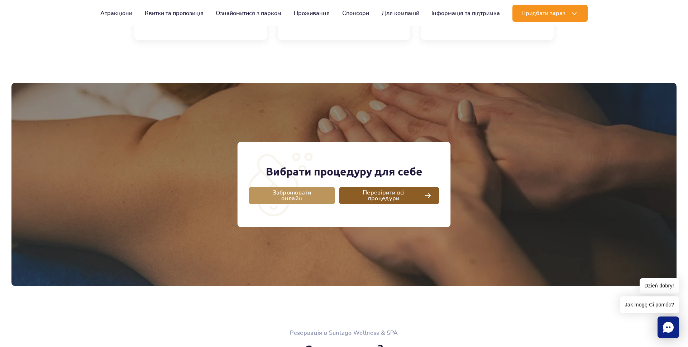
click at [361, 193] on span "Перевірити всі процедури" at bounding box center [383, 195] width 75 height 11
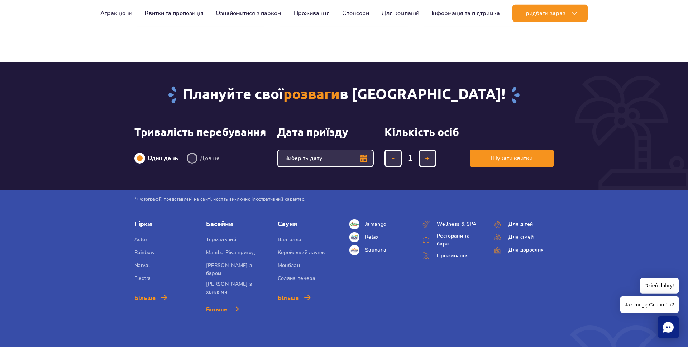
scroll to position [2047, 0]
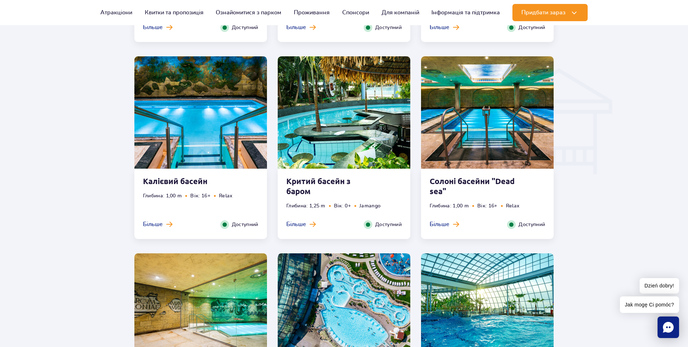
scroll to position [987, 0]
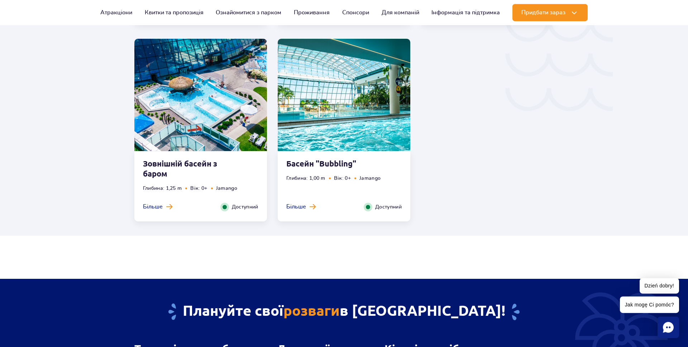
scroll to position [1243, 0]
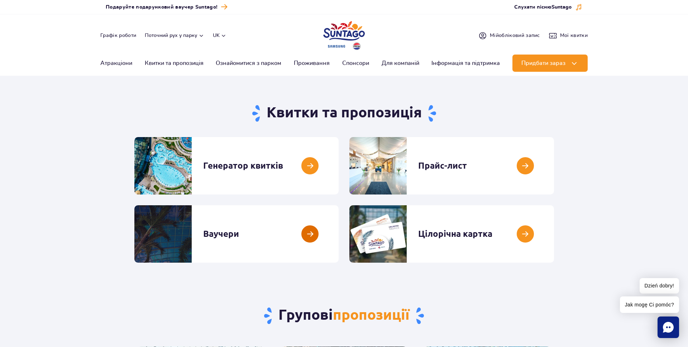
click at [339, 239] on link at bounding box center [339, 233] width 0 height 57
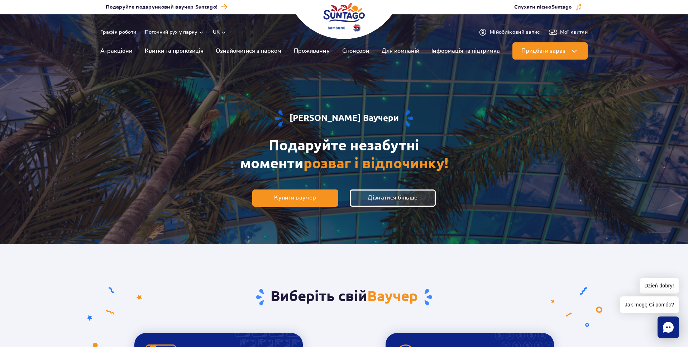
click at [332, 20] on img "Park of Poland" at bounding box center [344, 17] width 42 height 33
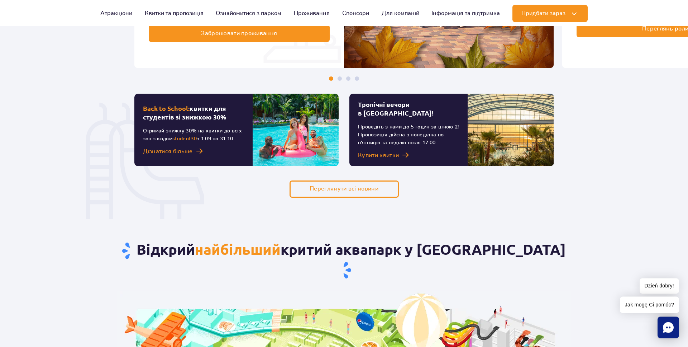
scroll to position [512, 0]
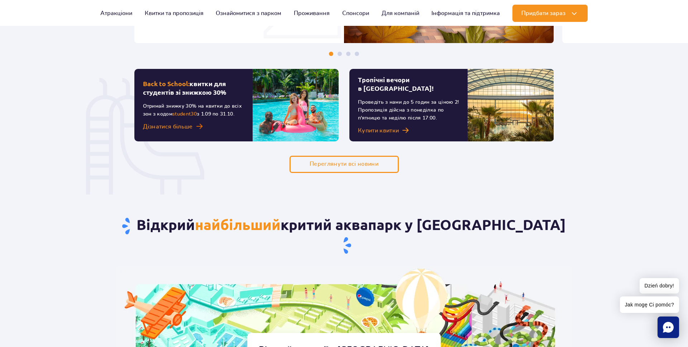
click at [162, 128] on span "Дізнатися більше" at bounding box center [168, 126] width 50 height 9
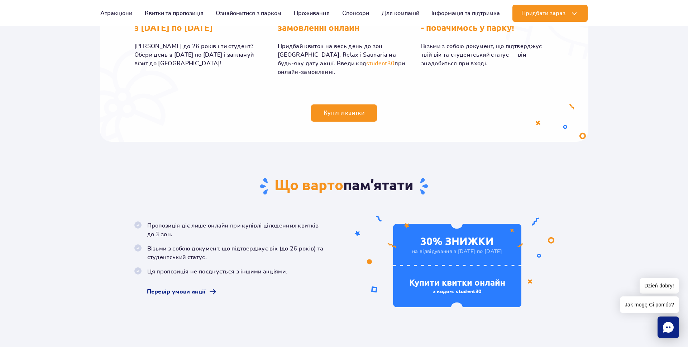
scroll to position [329, 0]
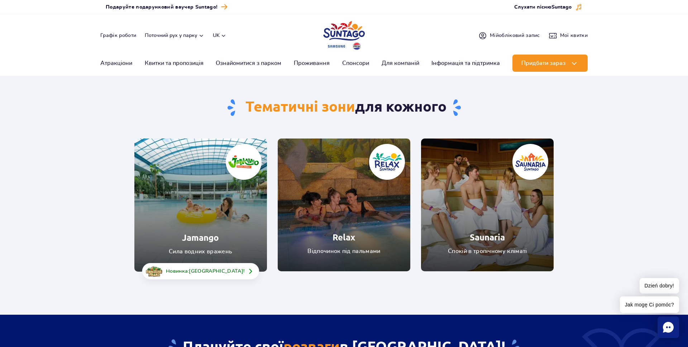
click at [478, 228] on link "Saunaria" at bounding box center [487, 204] width 133 height 133
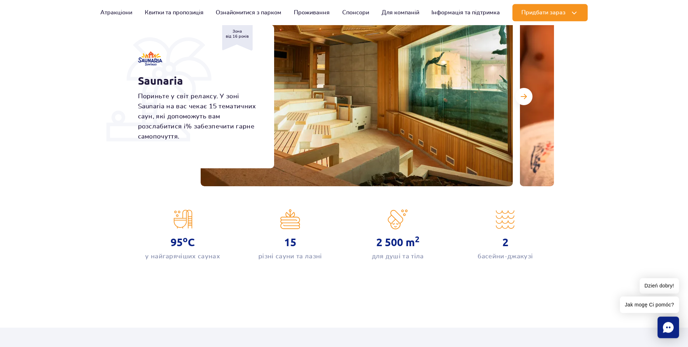
scroll to position [110, 0]
click at [522, 101] on button "Наступний слайд" at bounding box center [523, 95] width 17 height 17
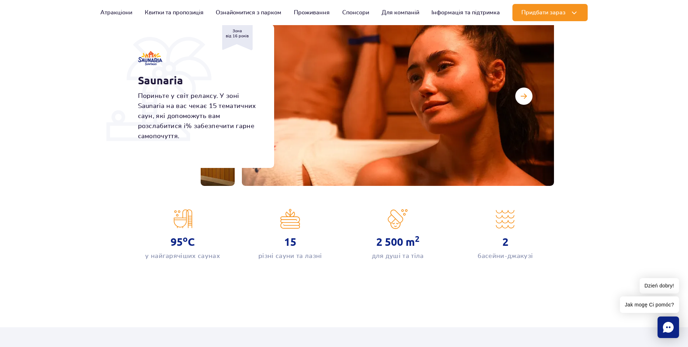
click at [533, 93] on img at bounding box center [398, 95] width 312 height 179
click at [529, 94] on button "Наступний слайд" at bounding box center [523, 95] width 17 height 17
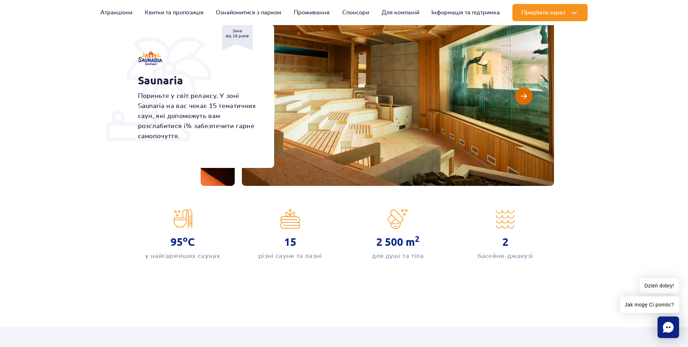
click at [529, 94] on button "Наступний слайд" at bounding box center [523, 95] width 17 height 17
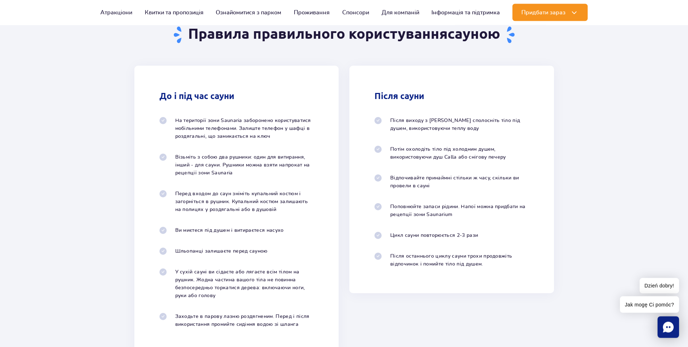
scroll to position [658, 0]
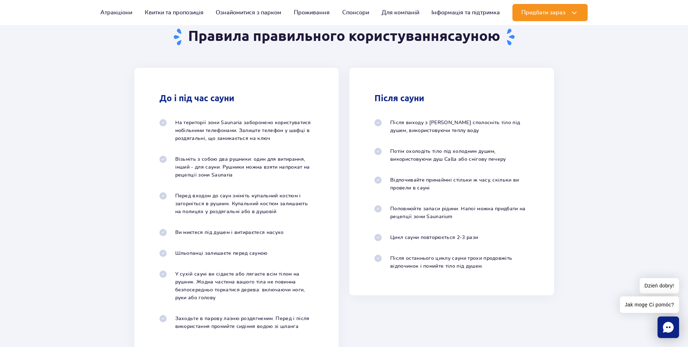
click at [616, 96] on саун "Правила правильного користування сауною До і під час сауни На території зони Sa…" at bounding box center [344, 169] width 688 height 371
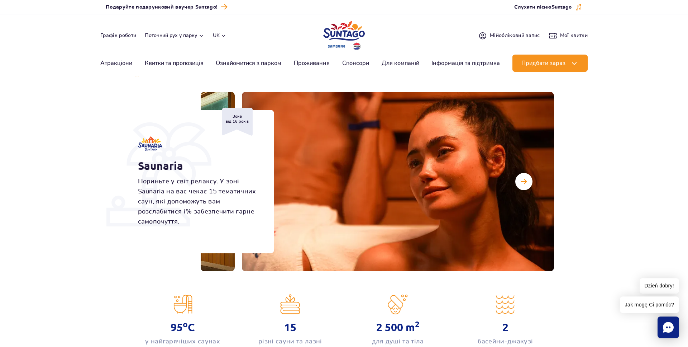
scroll to position [0, 0]
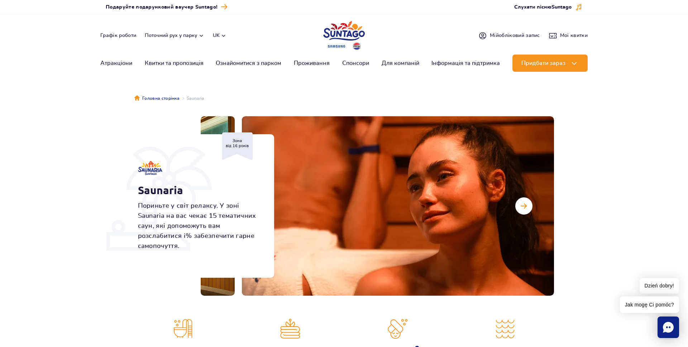
click at [588, 219] on section "Saunaria Пориньте у світ релаксу. У зоні Saunaria на вас чекає 15 тематичних са…" at bounding box center [344, 205] width 688 height 179
